Goal: Navigation & Orientation: Find specific page/section

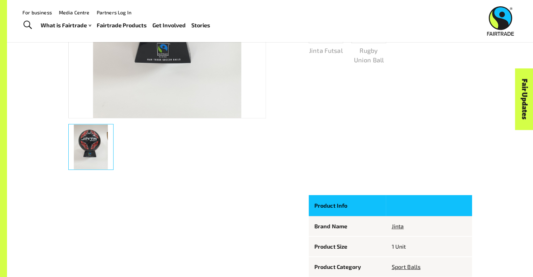
scroll to position [208, 0]
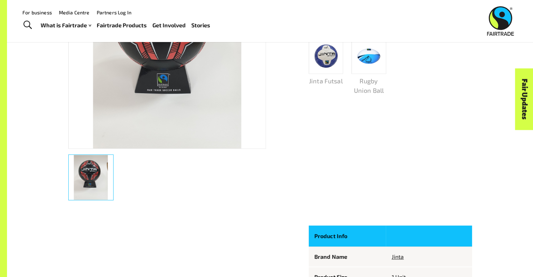
click at [373, 56] on img at bounding box center [369, 56] width 30 height 25
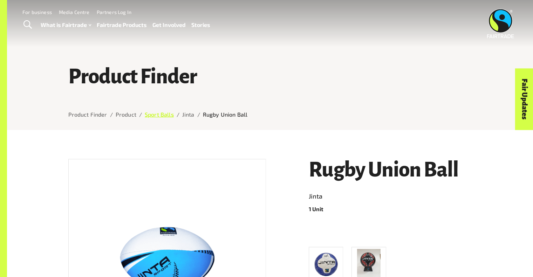
click at [158, 115] on link "Sport Balls" at bounding box center [159, 114] width 29 height 7
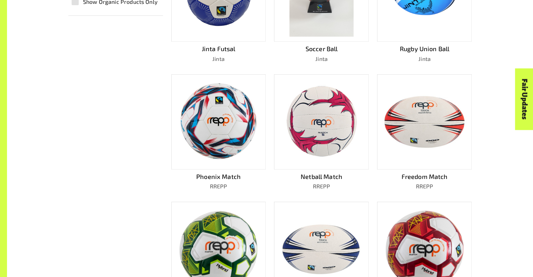
scroll to position [280, 0]
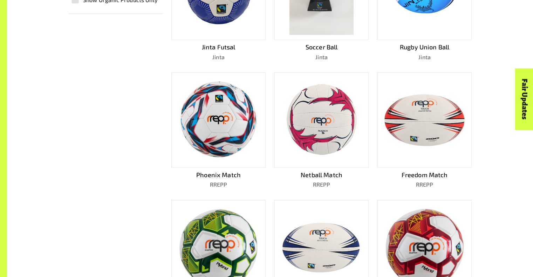
click at [327, 127] on img at bounding box center [321, 120] width 84 height 80
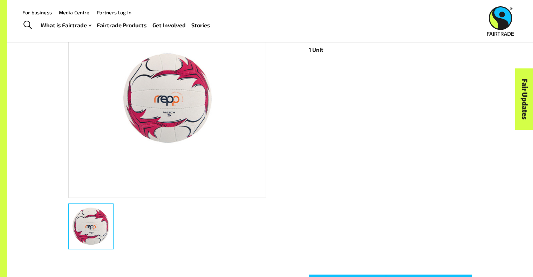
scroll to position [159, 0]
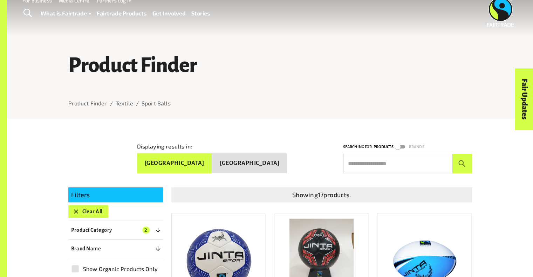
scroll to position [11, 0]
click at [252, 159] on button "[GEOGRAPHIC_DATA]" at bounding box center [249, 163] width 75 height 20
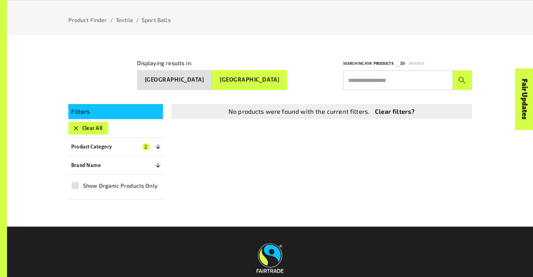
scroll to position [95, 0]
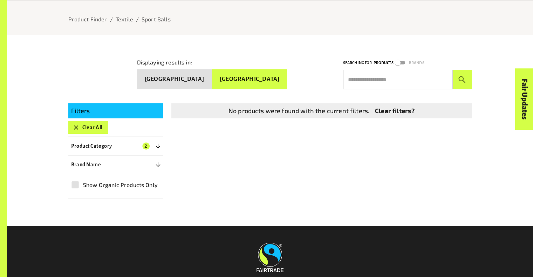
click at [155, 144] on icon "button" at bounding box center [158, 146] width 7 height 7
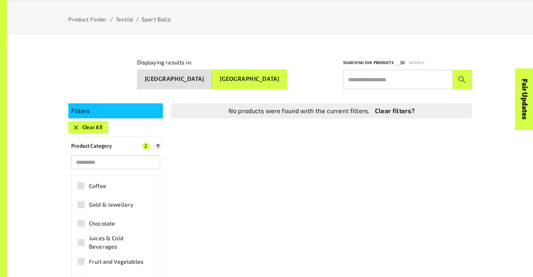
click at [86, 124] on button "Clear All" at bounding box center [88, 127] width 40 height 13
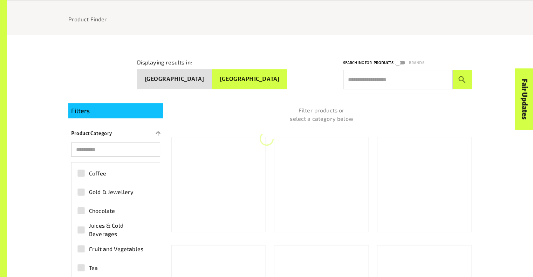
scroll to position [131, 0]
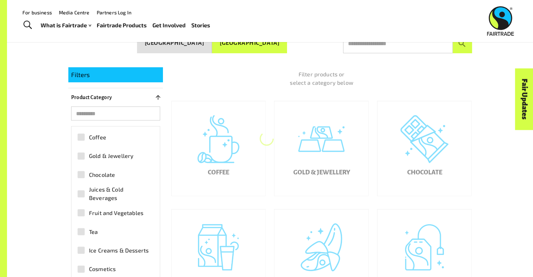
click at [264, 47] on button "[GEOGRAPHIC_DATA]" at bounding box center [249, 43] width 75 height 20
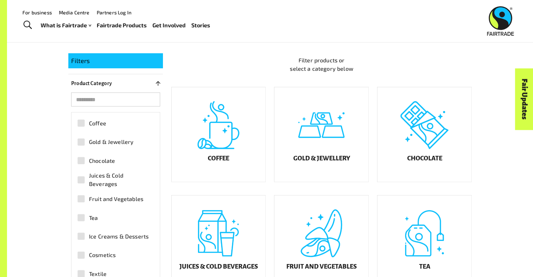
scroll to position [148, 0]
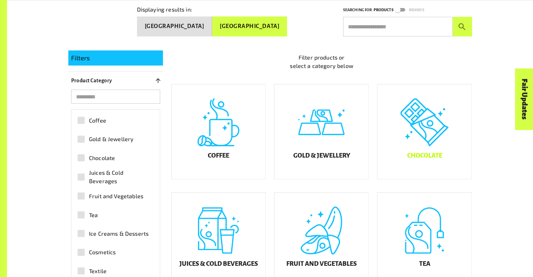
click at [425, 138] on div "Chocolate" at bounding box center [424, 131] width 94 height 95
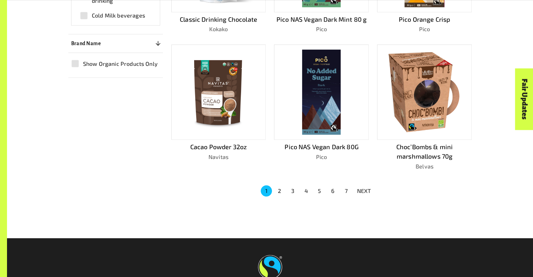
scroll to position [460, 0]
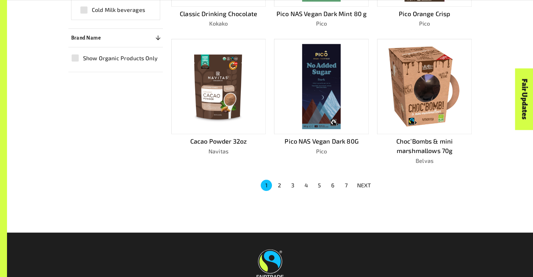
click at [360, 183] on p "NEXT" at bounding box center [364, 185] width 14 height 8
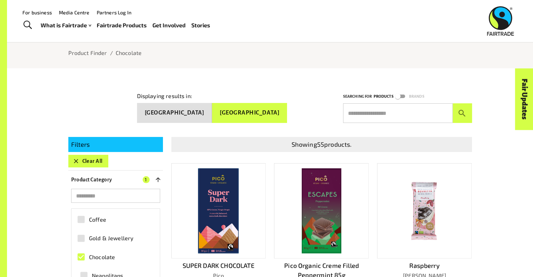
scroll to position [61, 0]
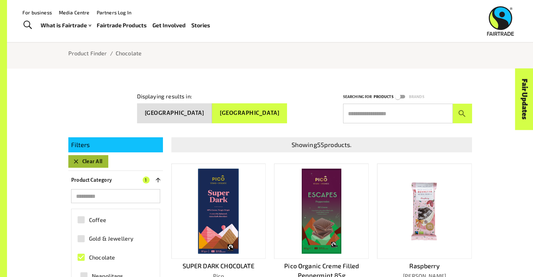
click at [93, 159] on button "Clear All" at bounding box center [88, 161] width 40 height 13
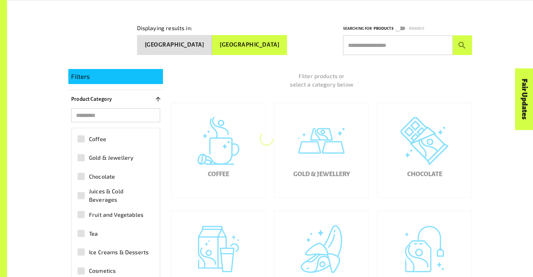
scroll to position [131, 0]
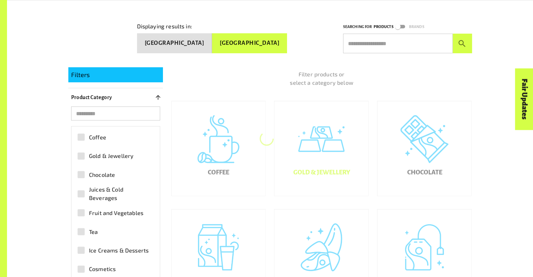
click at [324, 147] on div "Gold & Jewellery" at bounding box center [321, 148] width 94 height 95
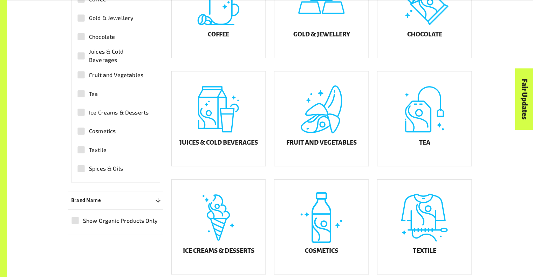
scroll to position [272, 0]
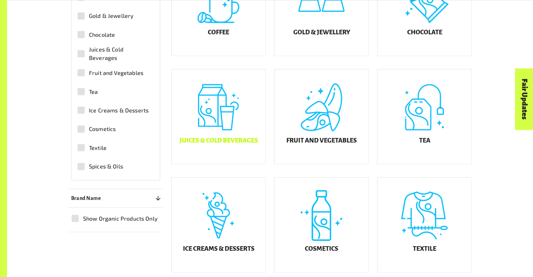
click at [226, 139] on div "Juices & Cold Beverages" at bounding box center [219, 116] width 94 height 95
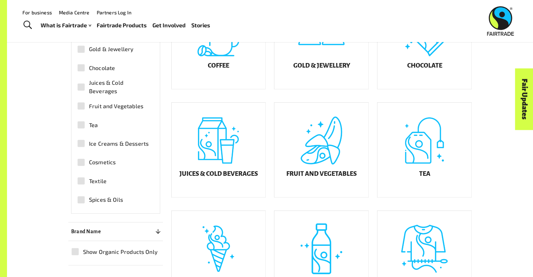
scroll to position [226, 0]
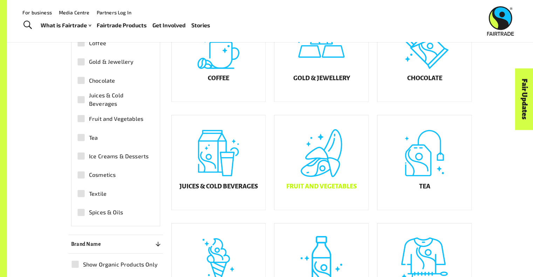
click at [327, 177] on div "Fruit and Vegetables" at bounding box center [321, 162] width 94 height 95
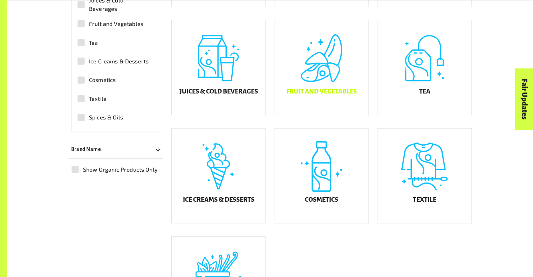
scroll to position [322, 0]
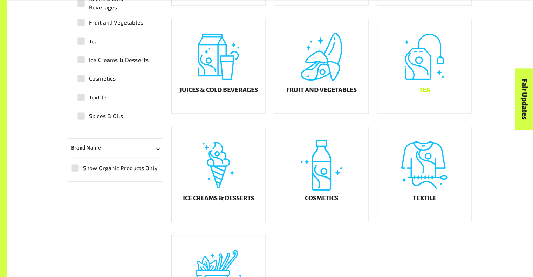
click at [433, 87] on div "Tea" at bounding box center [424, 66] width 94 height 95
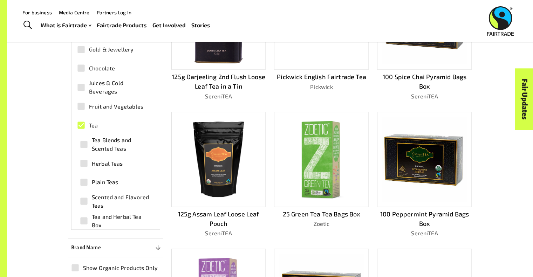
scroll to position [248, 0]
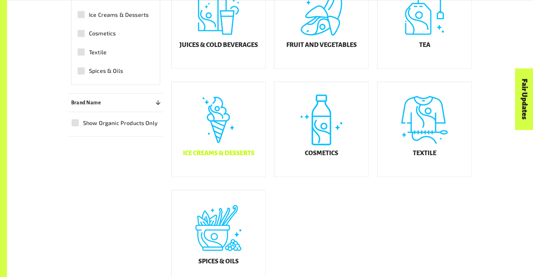
click at [238, 132] on div "Ice Creams & Desserts" at bounding box center [219, 129] width 94 height 95
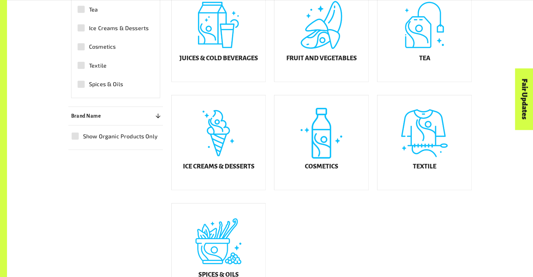
scroll to position [355, 0]
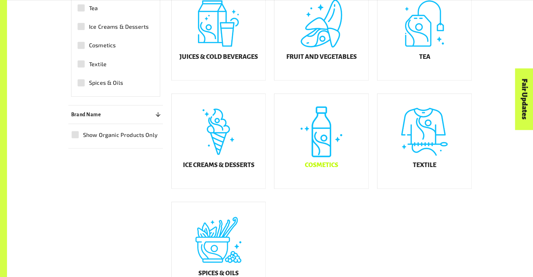
click at [323, 146] on div "Cosmetics" at bounding box center [321, 141] width 94 height 95
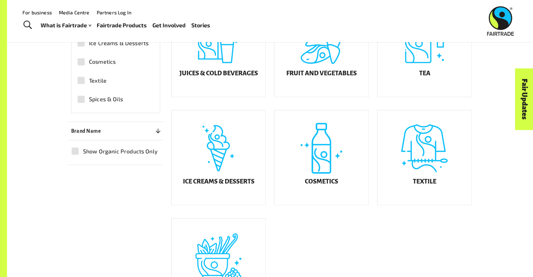
scroll to position [326, 0]
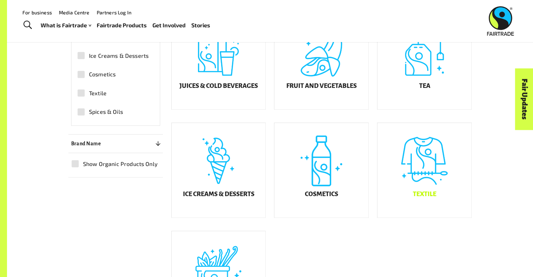
click at [428, 198] on h5 "Textile" at bounding box center [424, 194] width 23 height 7
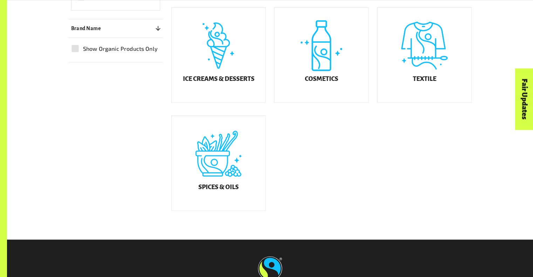
scroll to position [442, 0]
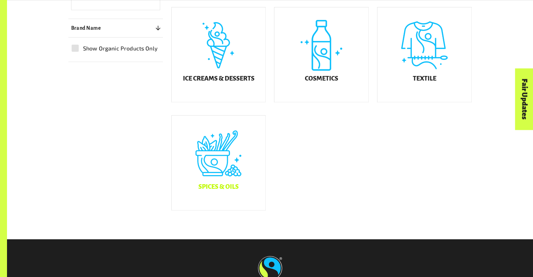
click at [225, 165] on div "Spices & Oils" at bounding box center [219, 163] width 94 height 95
